Goal: Book appointment/travel/reservation

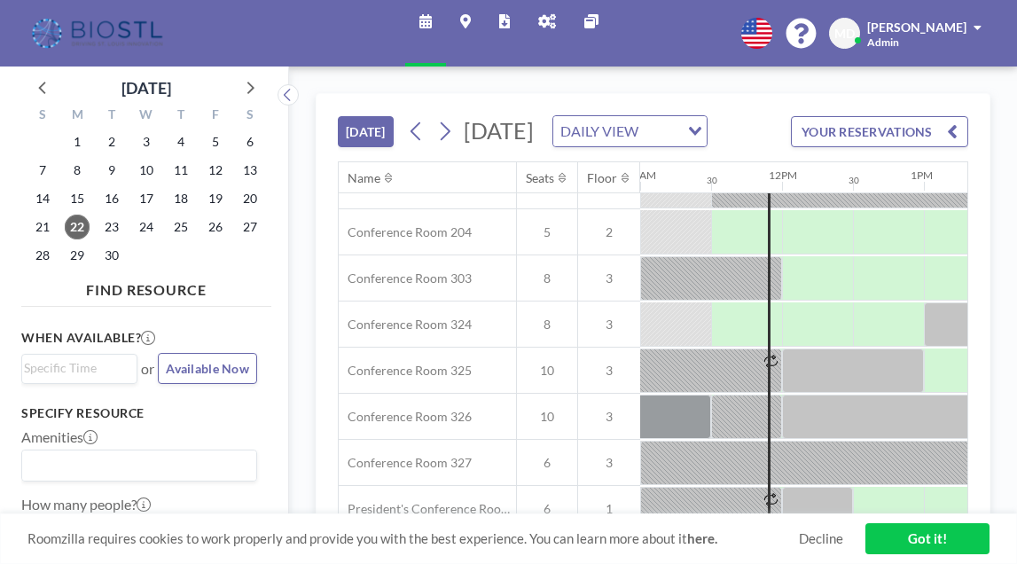
scroll to position [792, 1560]
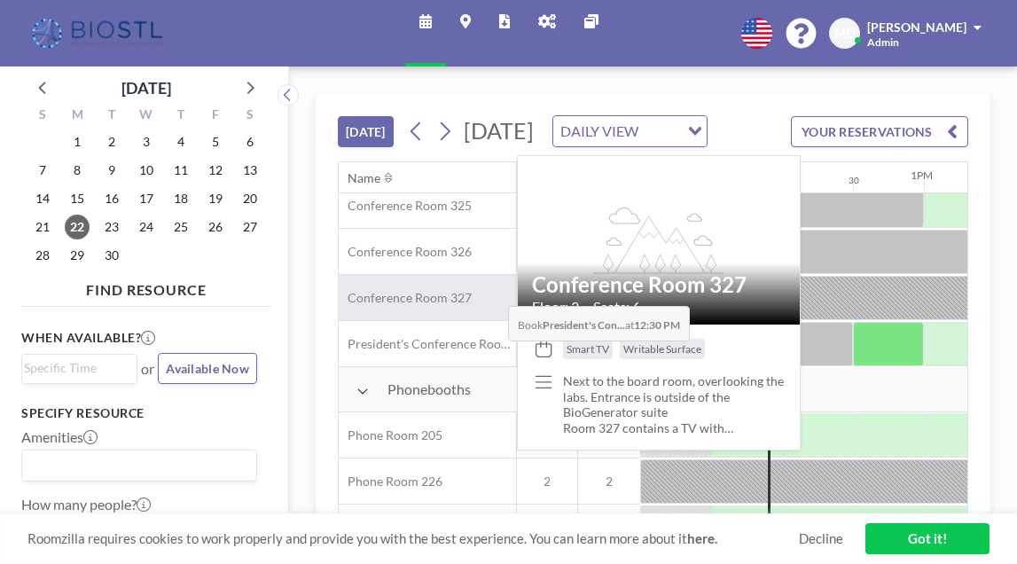
click at [494, 320] on div "Conference Room 327" at bounding box center [427, 297] width 177 height 45
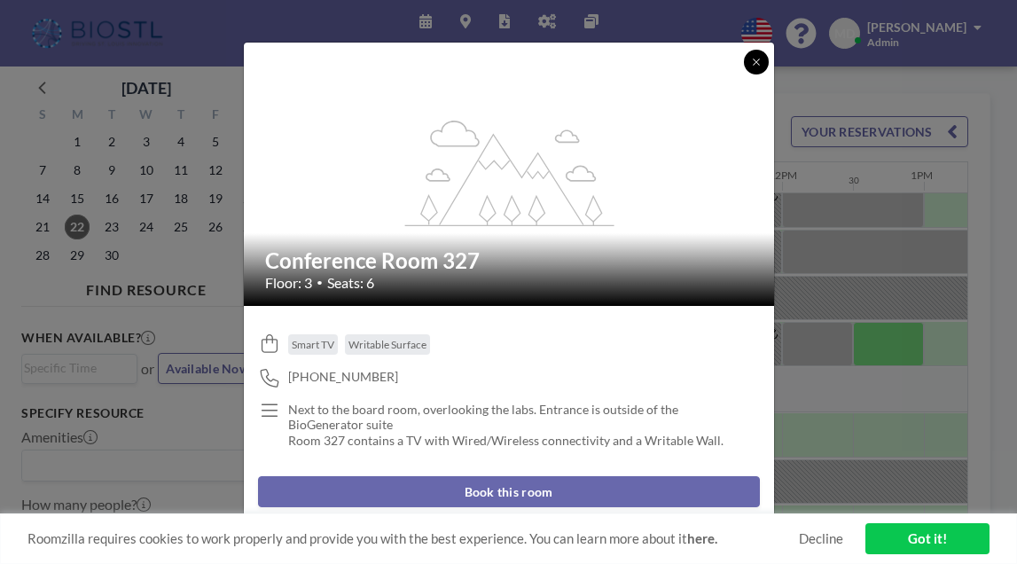
click at [759, 63] on icon at bounding box center [756, 62] width 11 height 11
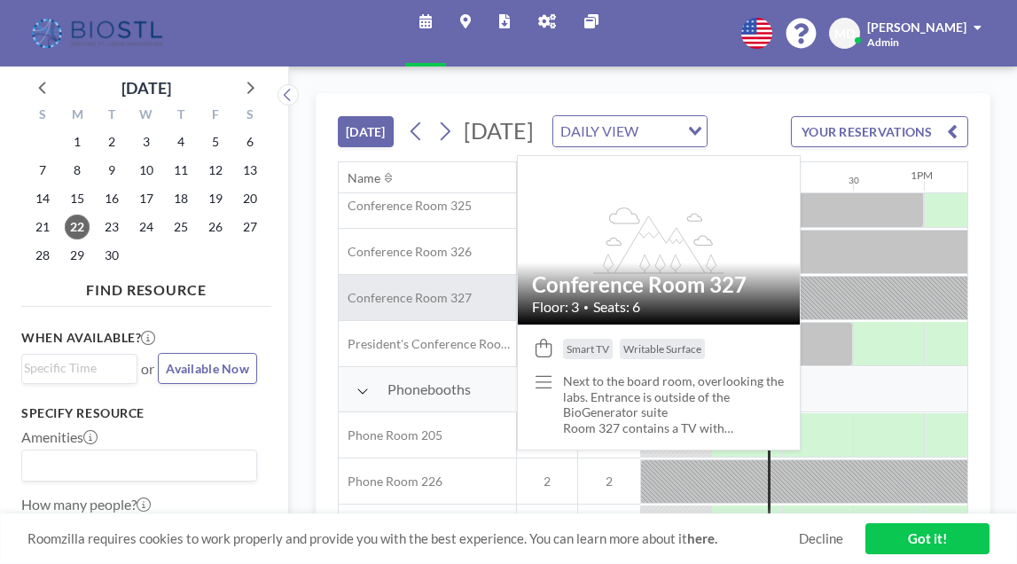
click at [412, 306] on span "Conference Room 327" at bounding box center [405, 298] width 133 height 16
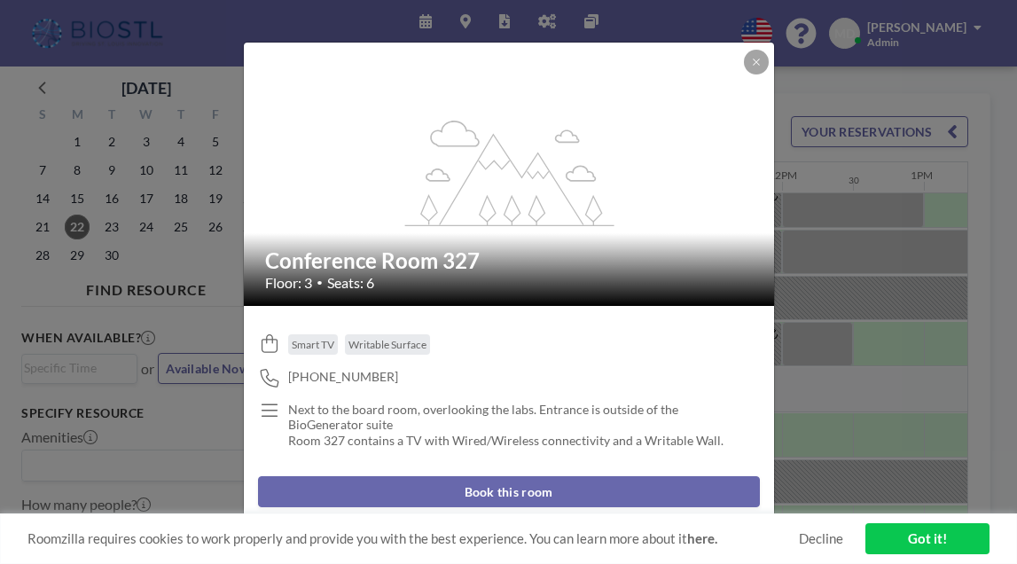
click at [482, 493] on button "Book this room" at bounding box center [509, 491] width 502 height 31
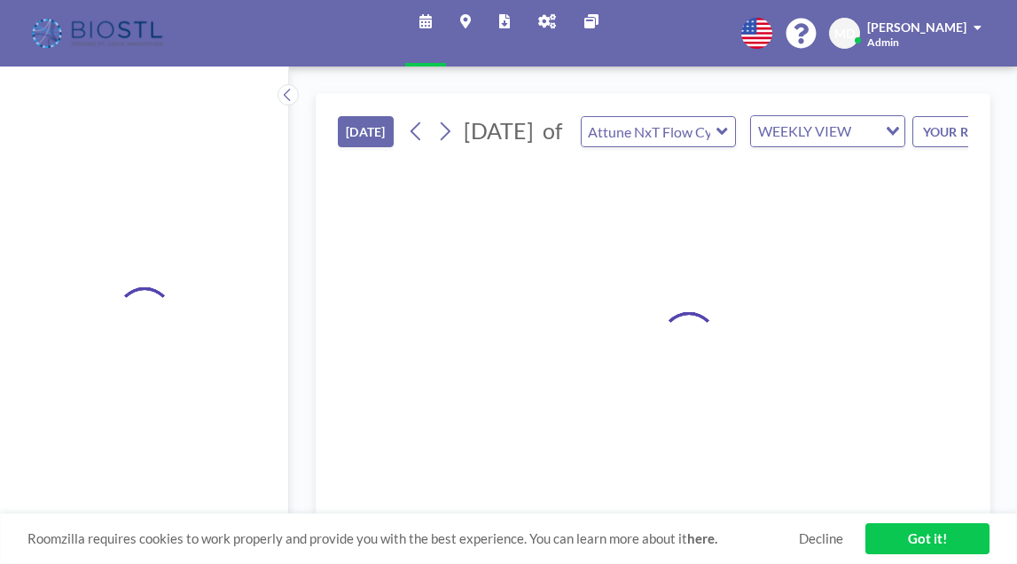
type input "Conference Room 327"
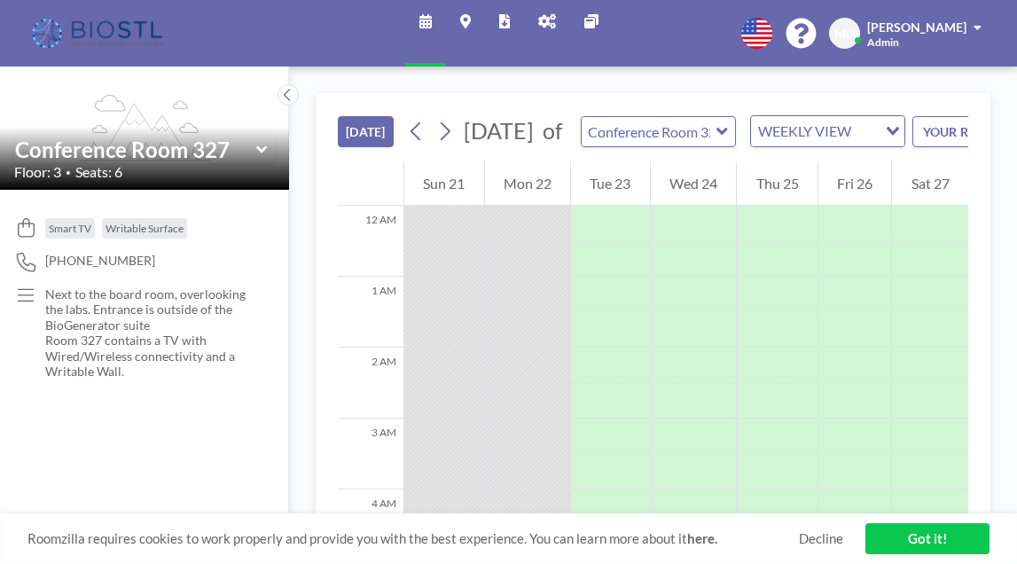
scroll to position [780, 0]
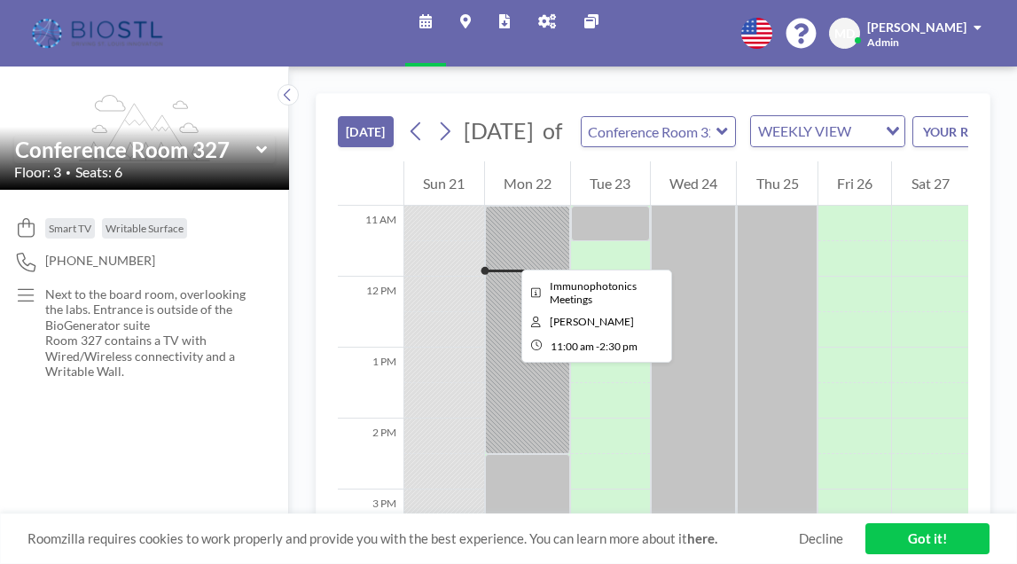
click at [507, 254] on div at bounding box center [528, 330] width 86 height 248
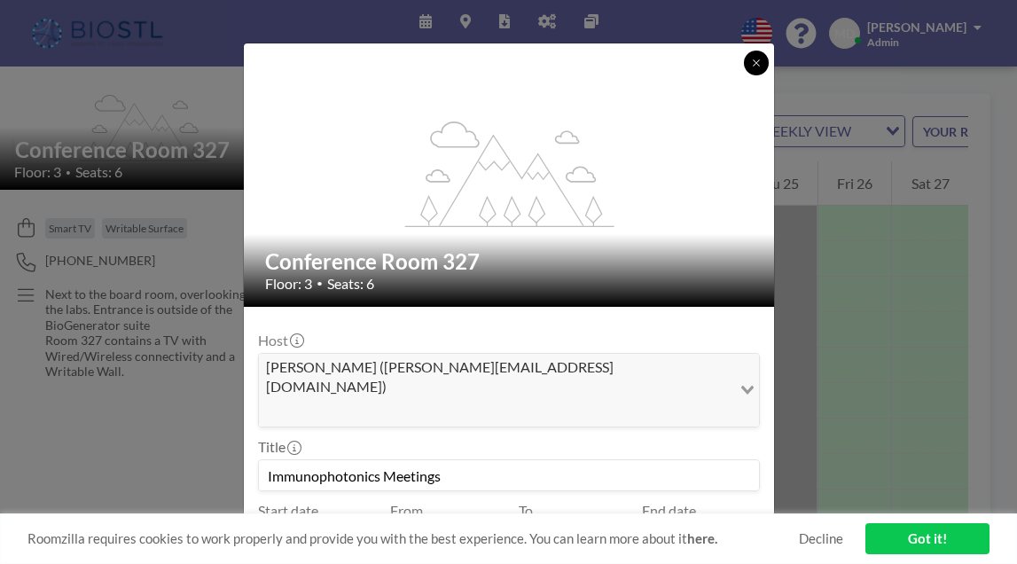
click at [753, 61] on icon at bounding box center [756, 63] width 11 height 11
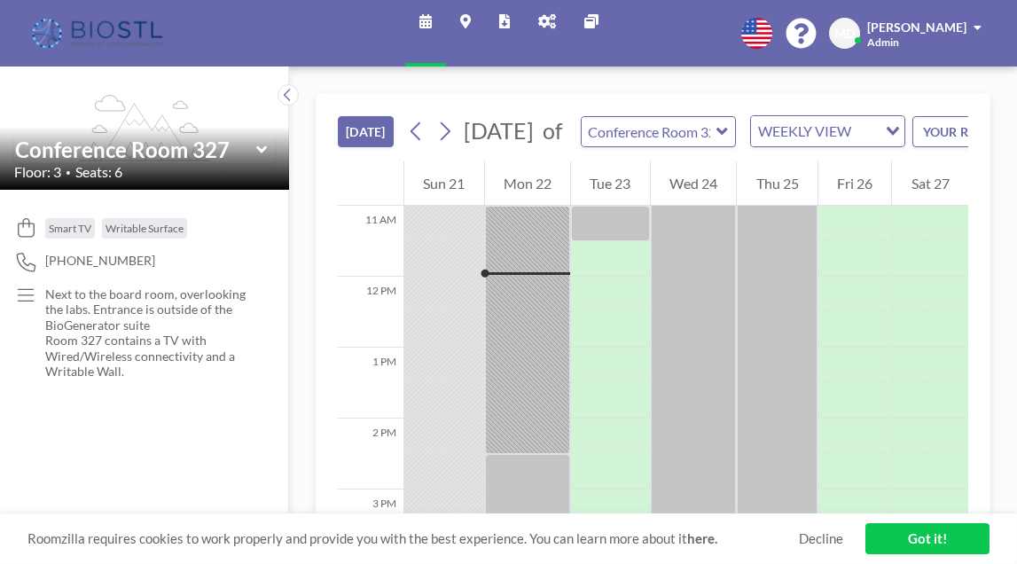
click at [94, 23] on img at bounding box center [98, 33] width 141 height 35
click at [94, 26] on img at bounding box center [98, 33] width 141 height 35
click at [903, 27] on span "[PERSON_NAME]" at bounding box center [916, 27] width 99 height 15
click at [117, 25] on img at bounding box center [98, 33] width 141 height 35
click at [905, 542] on link "Got it!" at bounding box center [927, 538] width 124 height 31
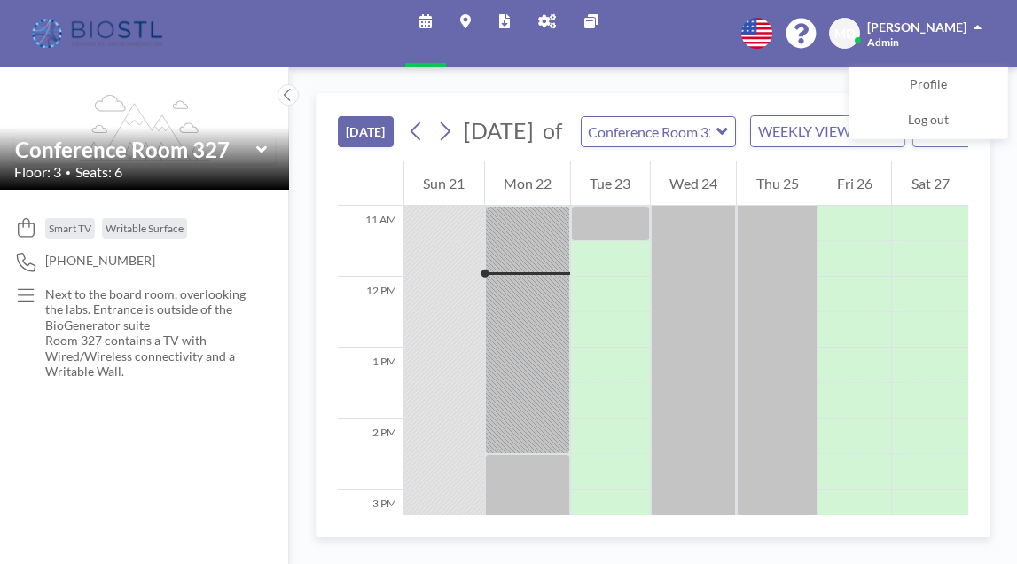
click at [550, 15] on icon at bounding box center [547, 21] width 18 height 14
